Goal: Navigation & Orientation: Find specific page/section

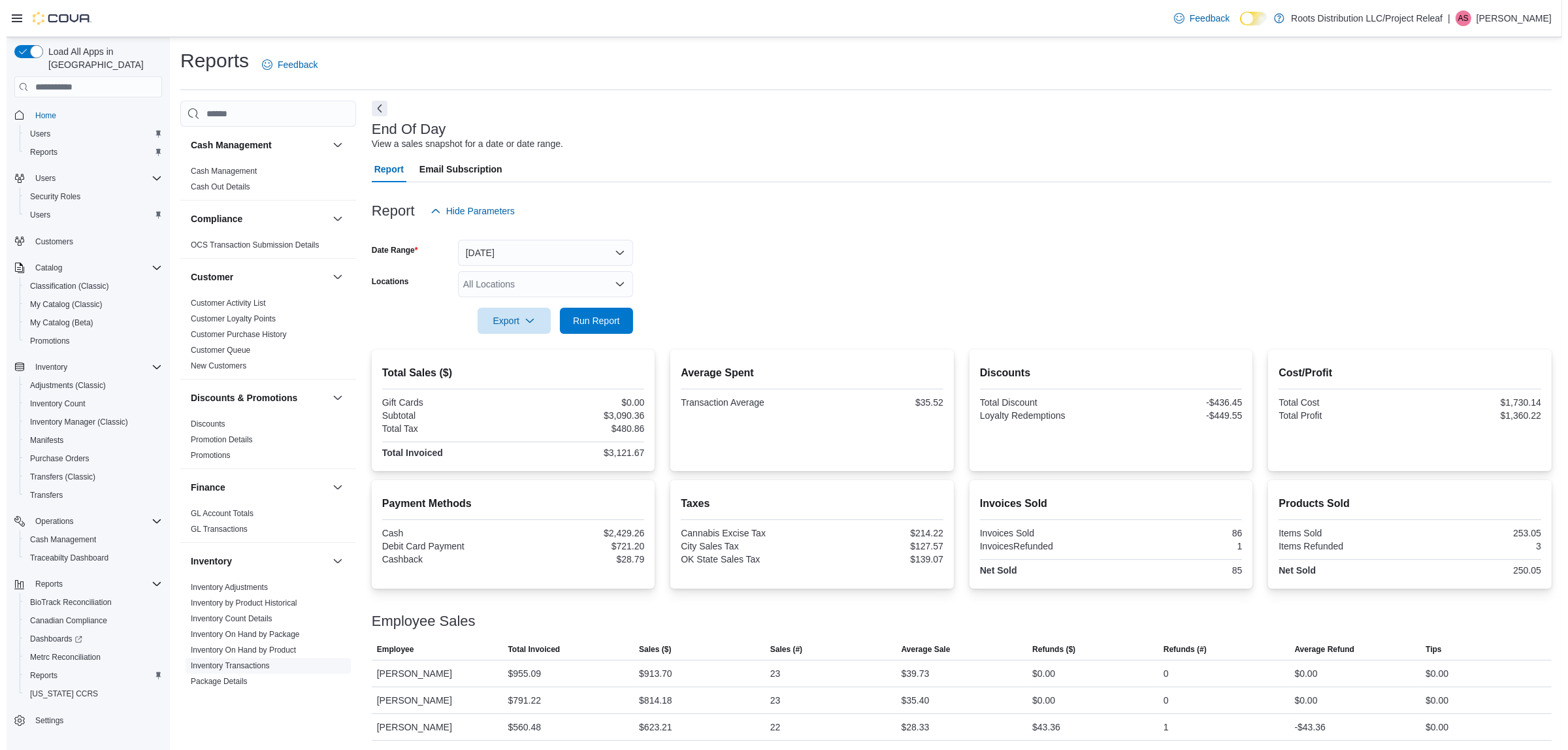
scroll to position [409, 0]
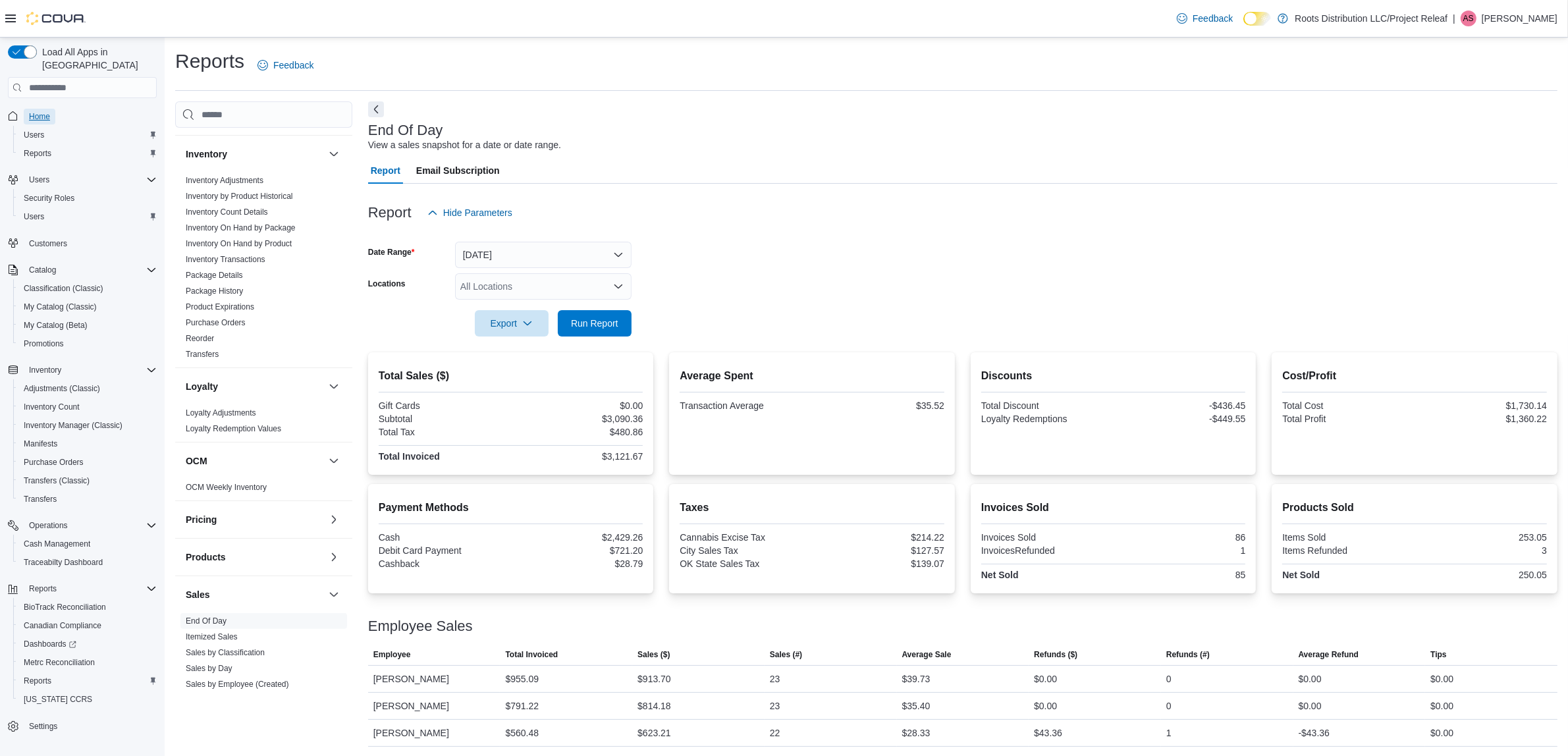
click at [51, 108] on link "Home" at bounding box center [39, 116] width 32 height 16
